Goal: Navigation & Orientation: Find specific page/section

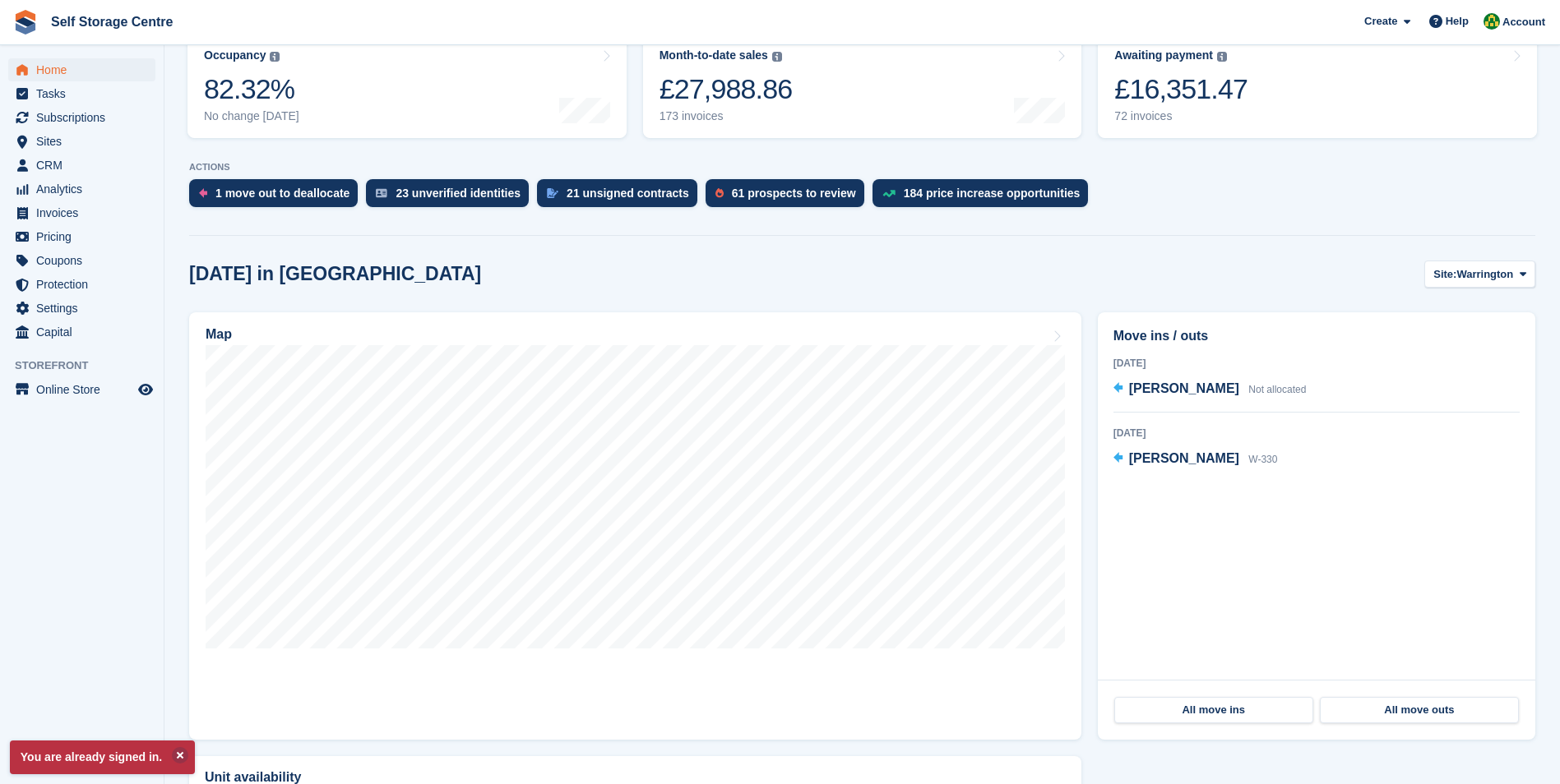
scroll to position [247, 0]
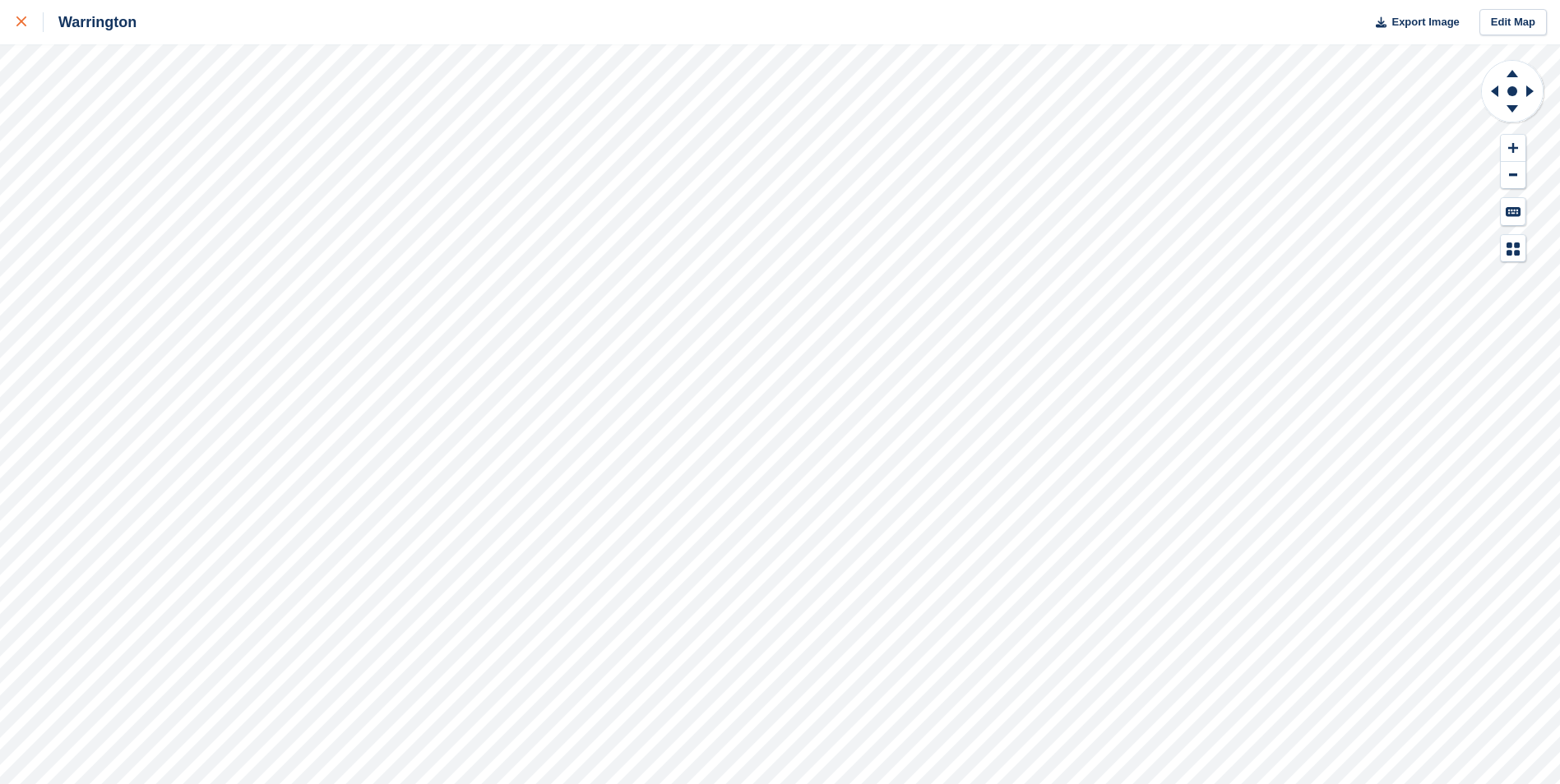
click at [22, 21] on icon at bounding box center [22, 22] width 10 height 10
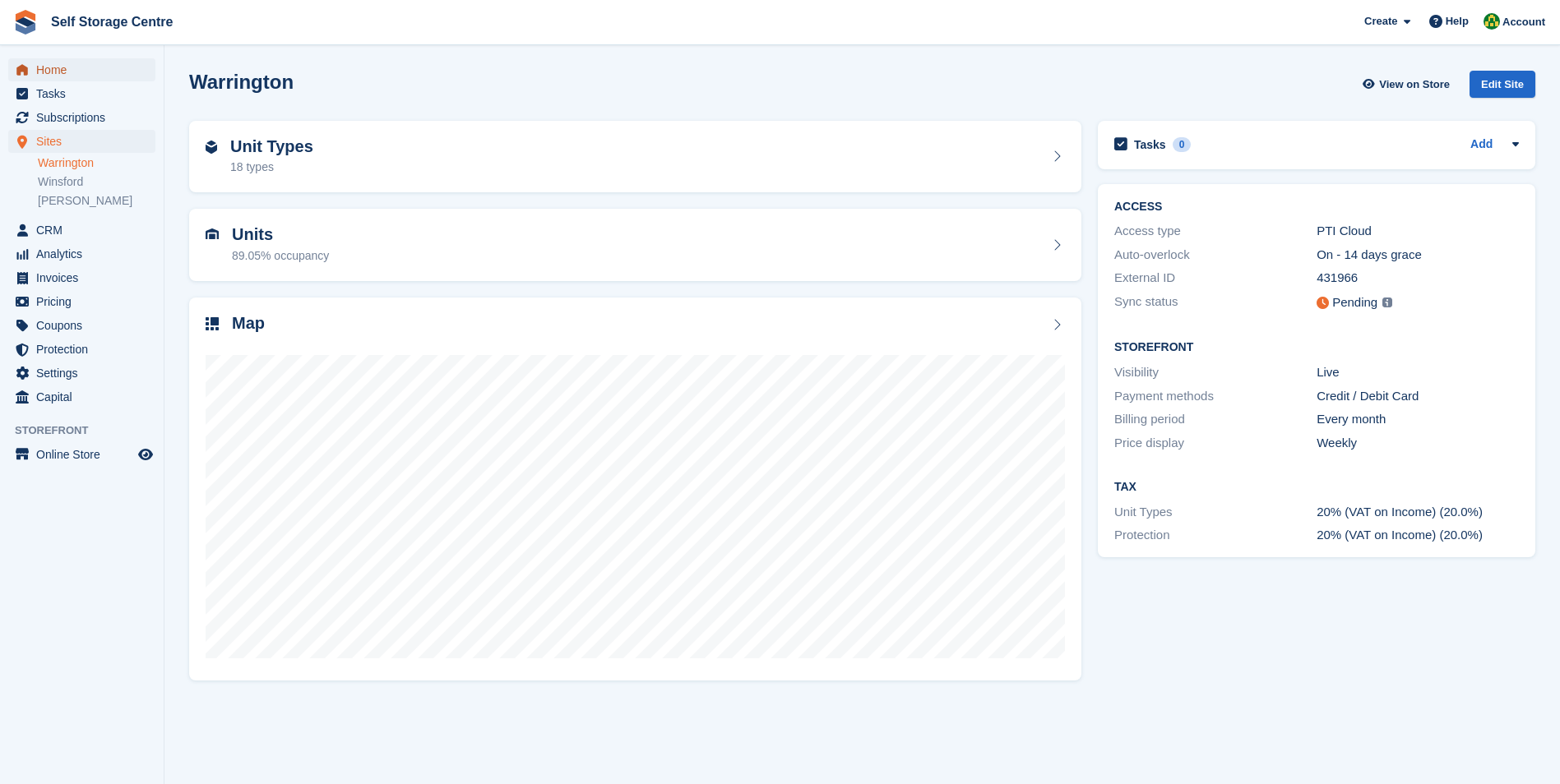
click at [62, 76] on span "Home" at bounding box center [85, 70] width 99 height 23
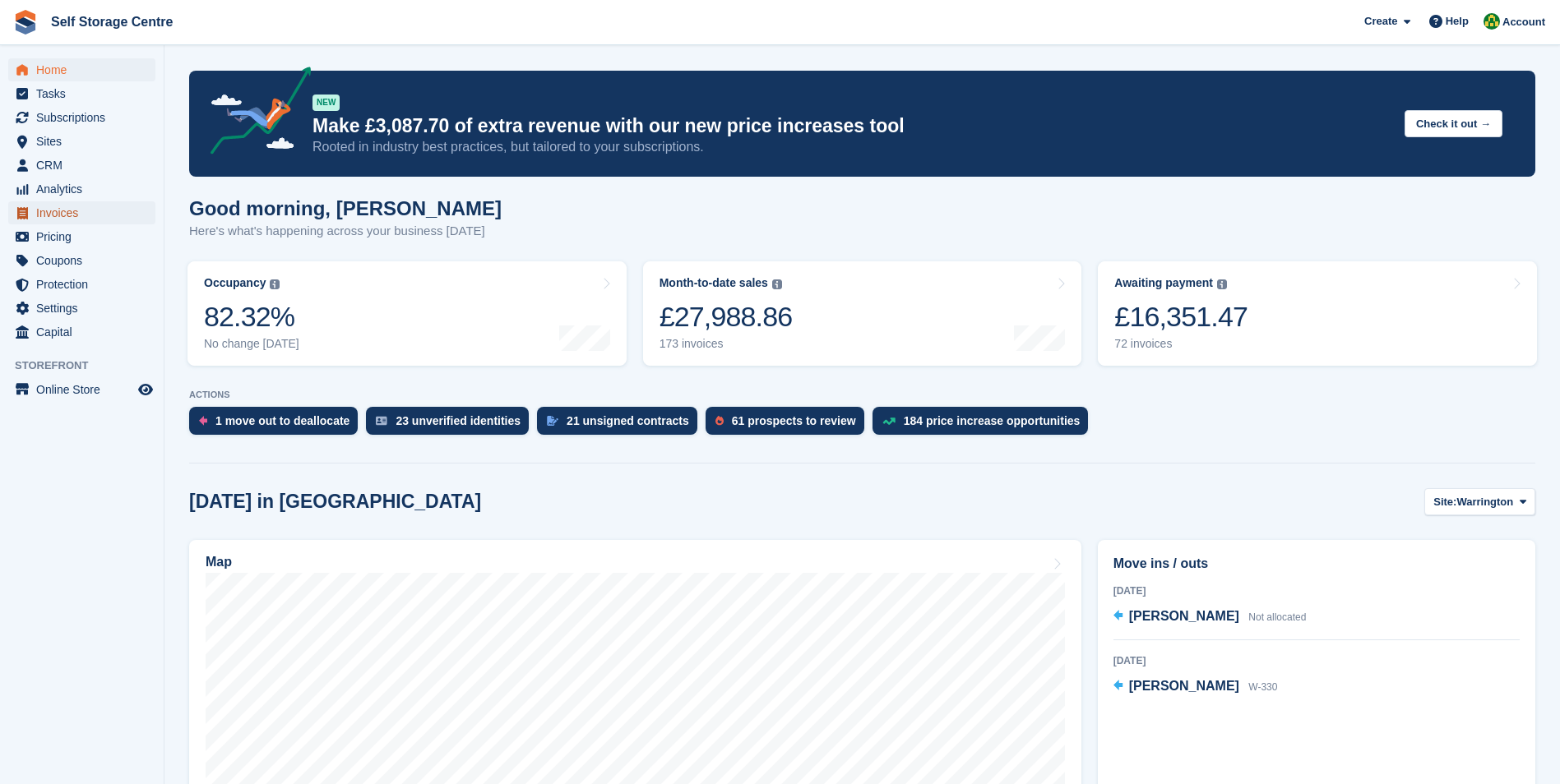
click at [64, 212] on span "Invoices" at bounding box center [85, 212] width 99 height 23
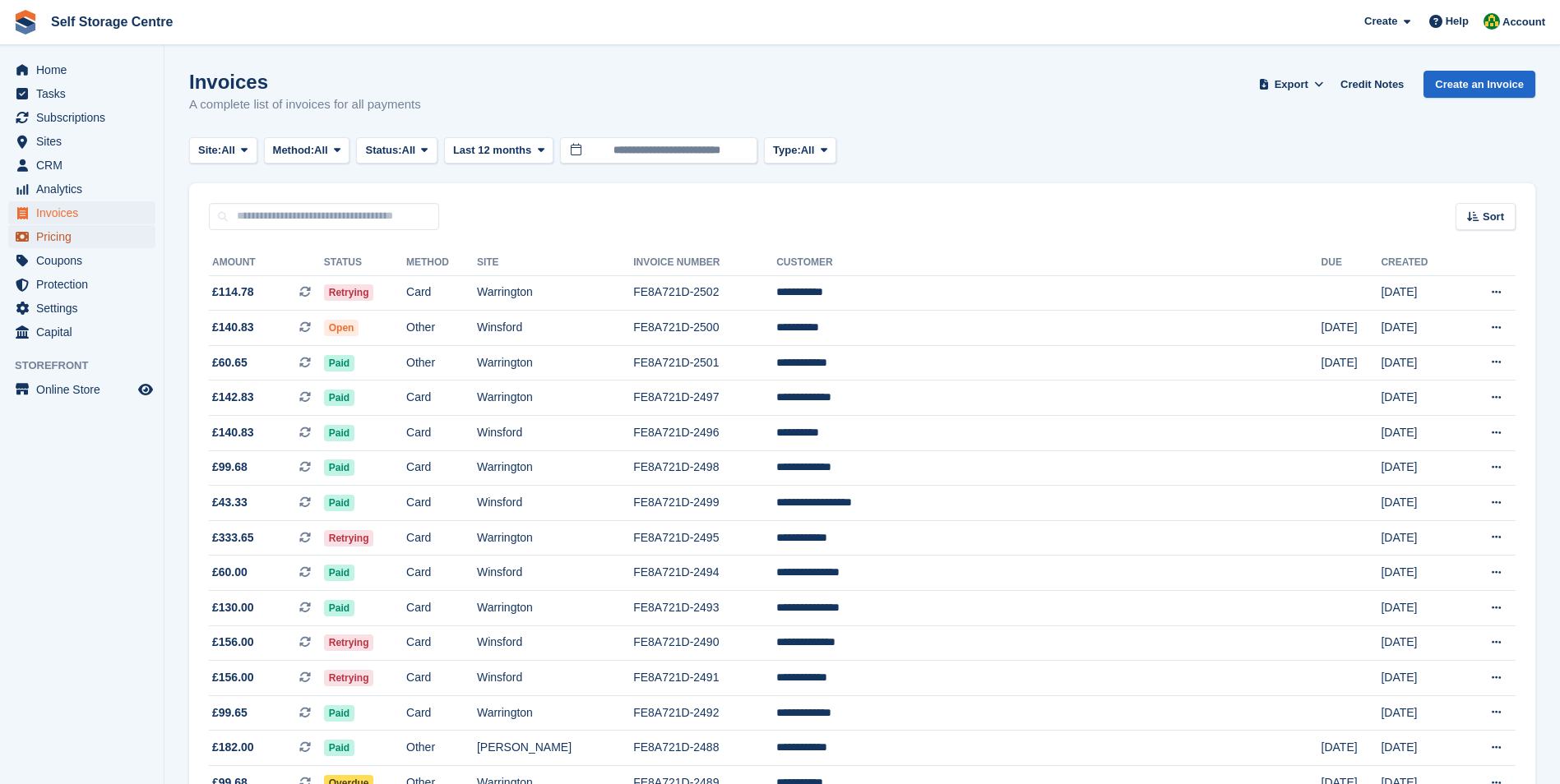
click at [51, 236] on span "Pricing" at bounding box center [85, 236] width 99 height 23
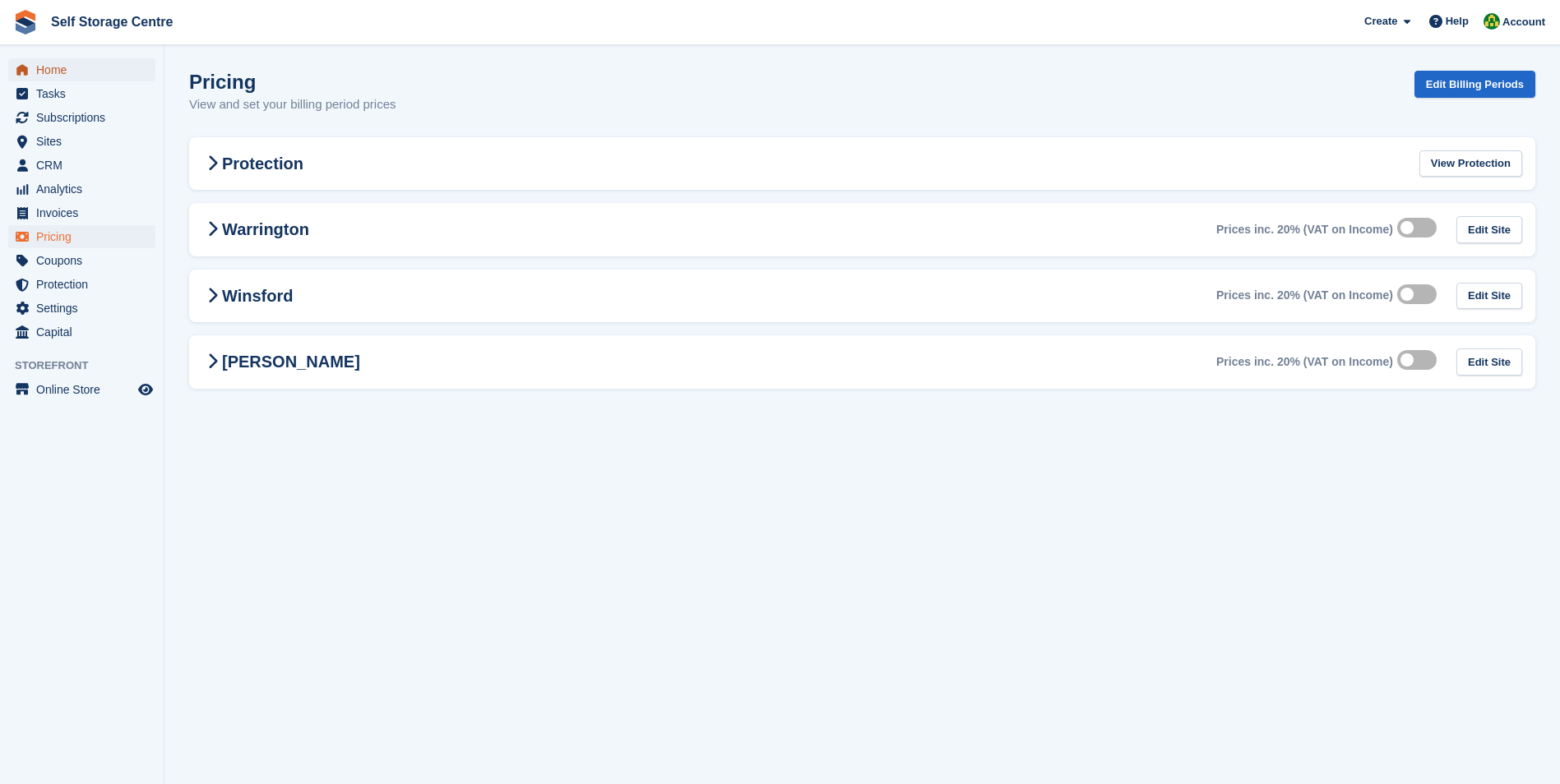
click at [49, 69] on span "Home" at bounding box center [85, 70] width 99 height 23
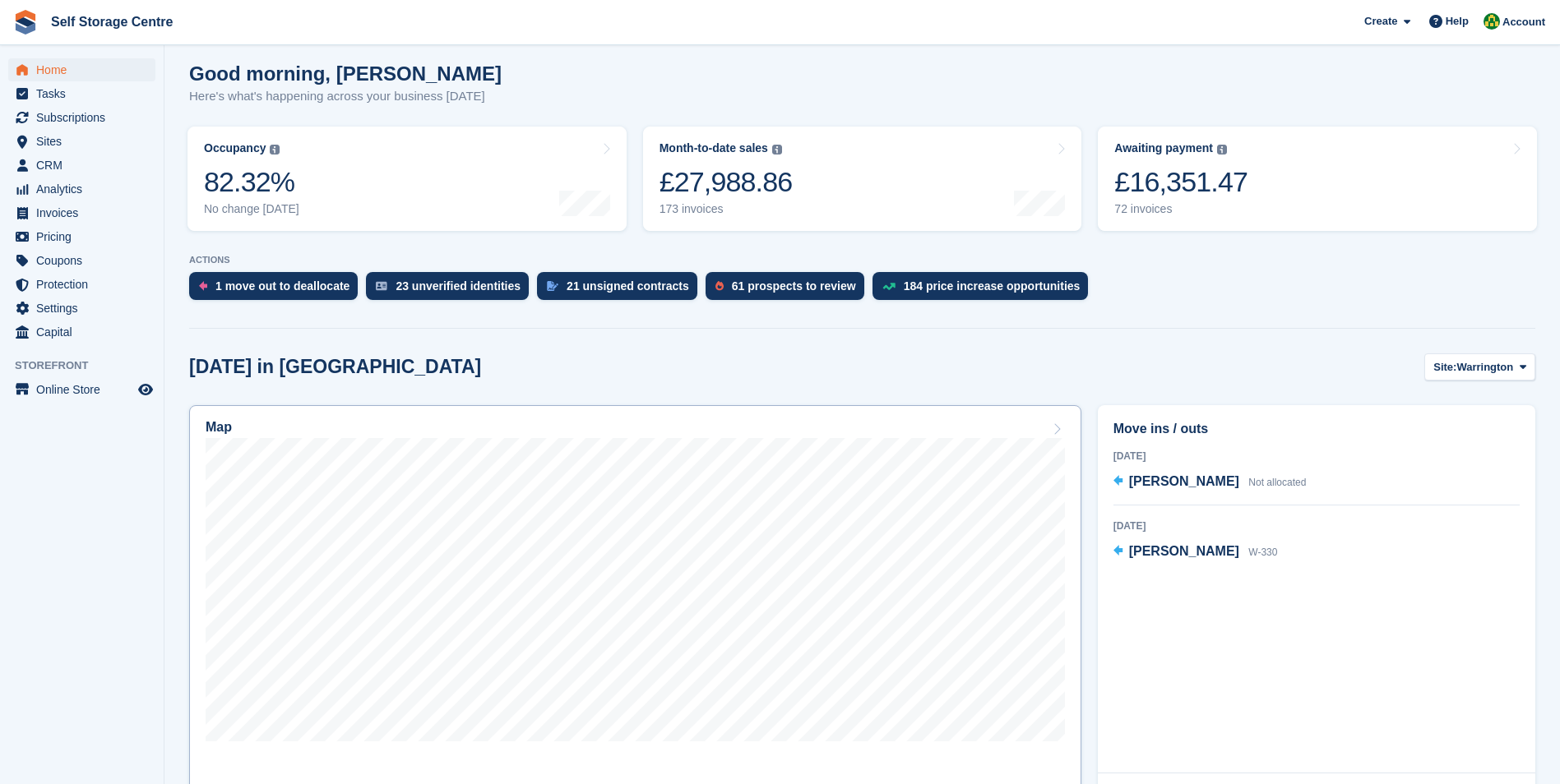
scroll to position [165, 0]
